Goal: Find specific page/section: Find specific page/section

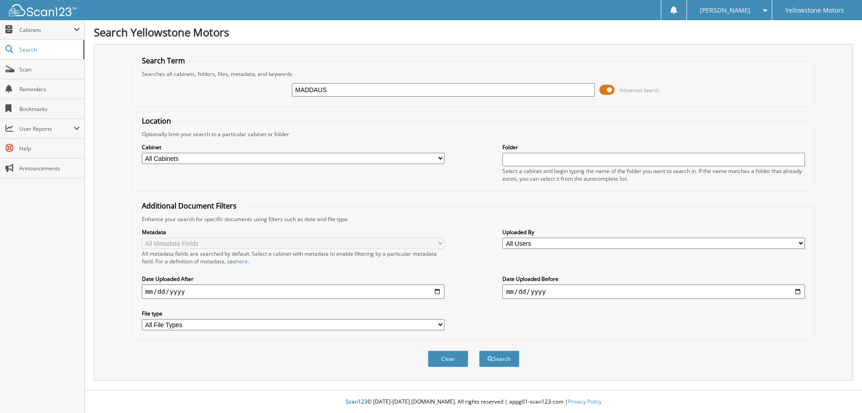
type input "MADDAUS"
click at [479, 350] on button "Search" at bounding box center [499, 358] width 40 height 17
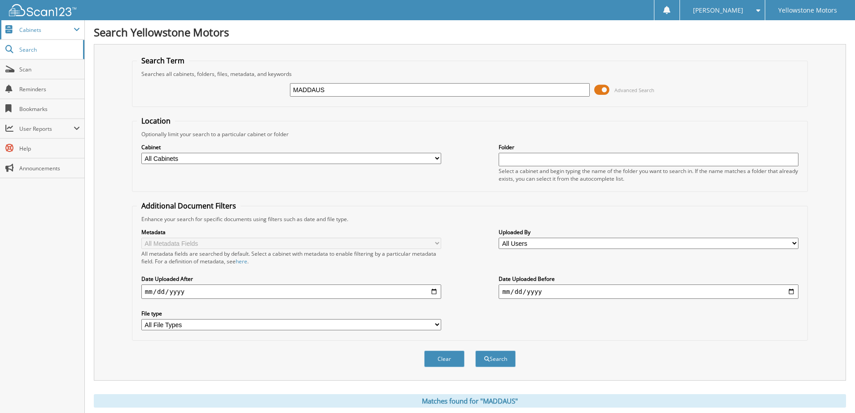
click at [35, 29] on span "Cabinets" at bounding box center [46, 30] width 54 height 8
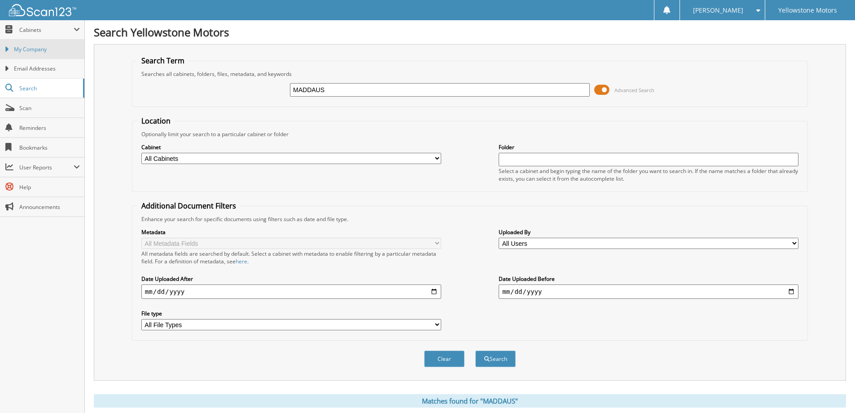
click at [31, 47] on span "My Company" at bounding box center [47, 49] width 66 height 8
